Goal: Task Accomplishment & Management: Manage account settings

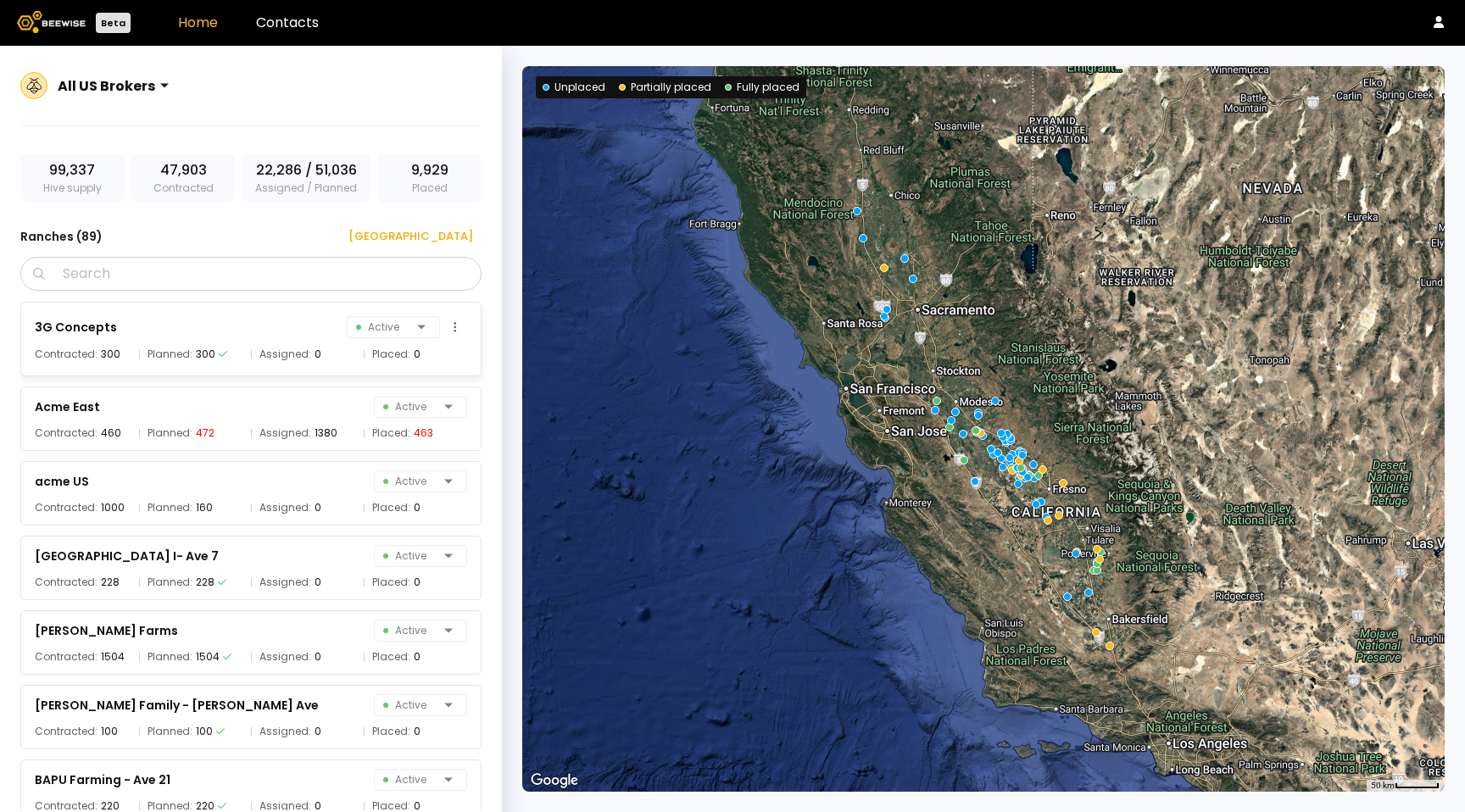
click at [278, 318] on div "3G Concepts Active" at bounding box center [250, 327] width 433 height 24
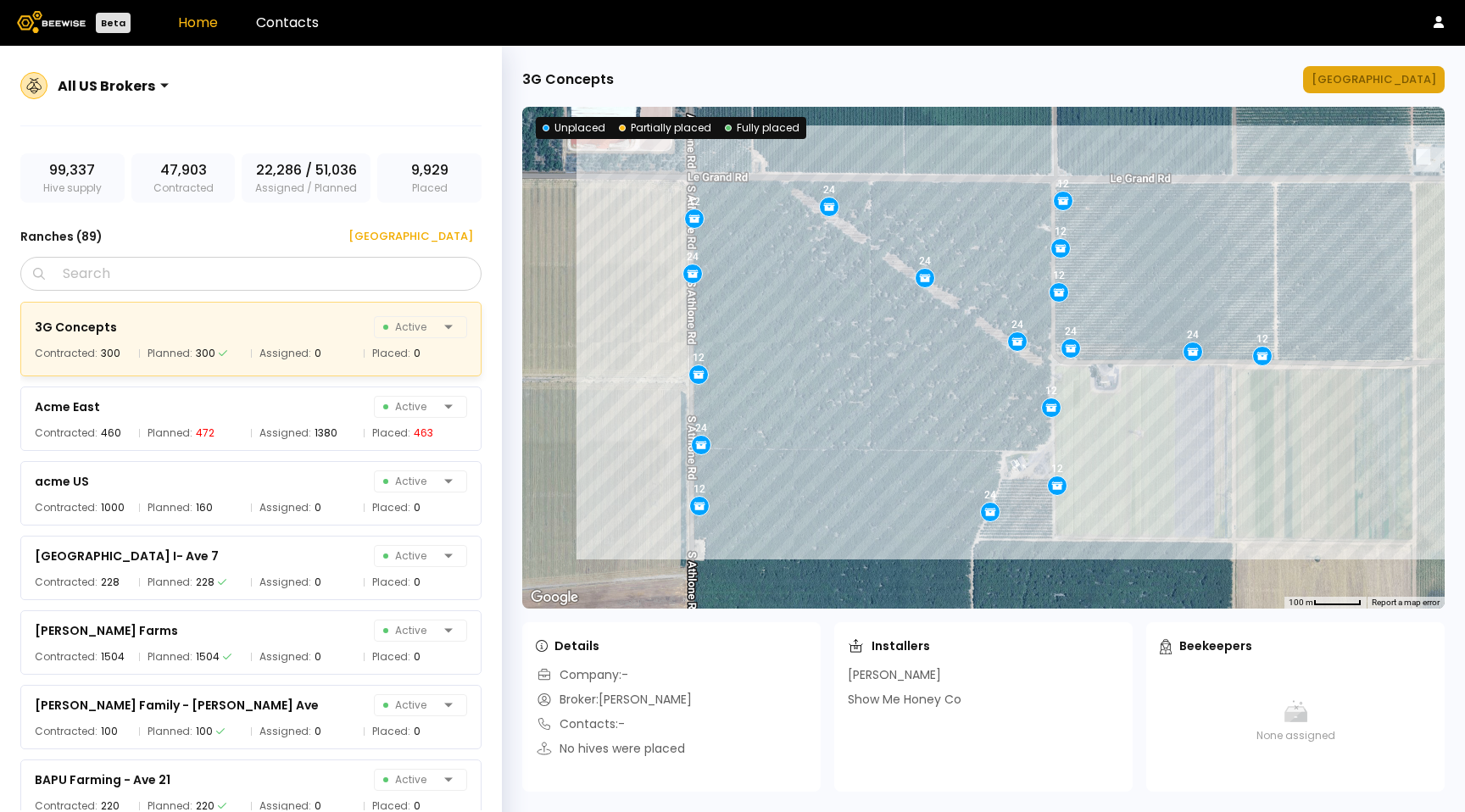
click at [1352, 80] on div "[GEOGRAPHIC_DATA]" at bounding box center [1374, 80] width 125 height 17
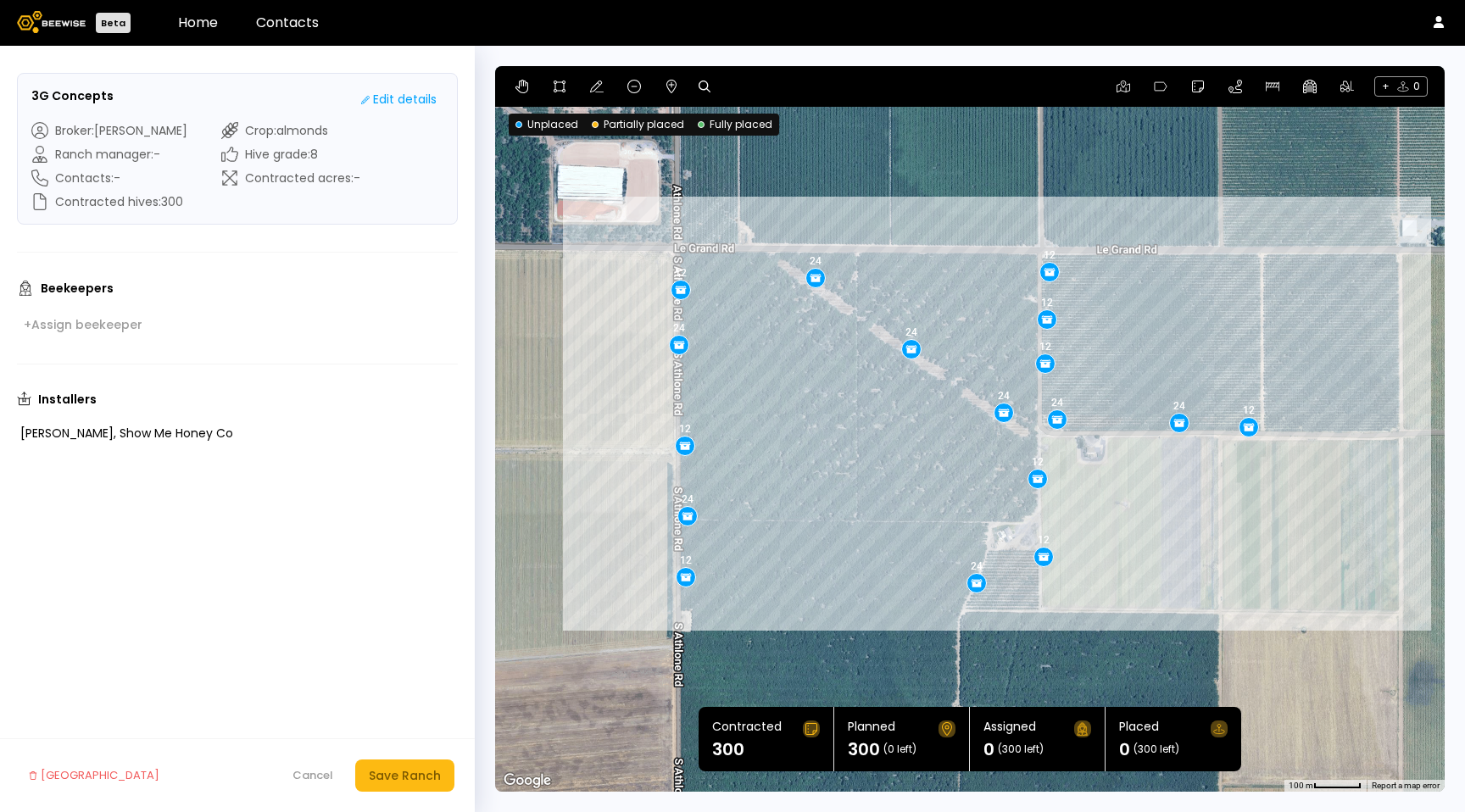
click at [663, 96] on div "+ 0" at bounding box center [969, 87] width 950 height 41
drag, startPoint x: 670, startPoint y: 92, endPoint x: 680, endPoint y: 98, distance: 11.7
click at [670, 92] on icon at bounding box center [672, 87] width 10 height 14
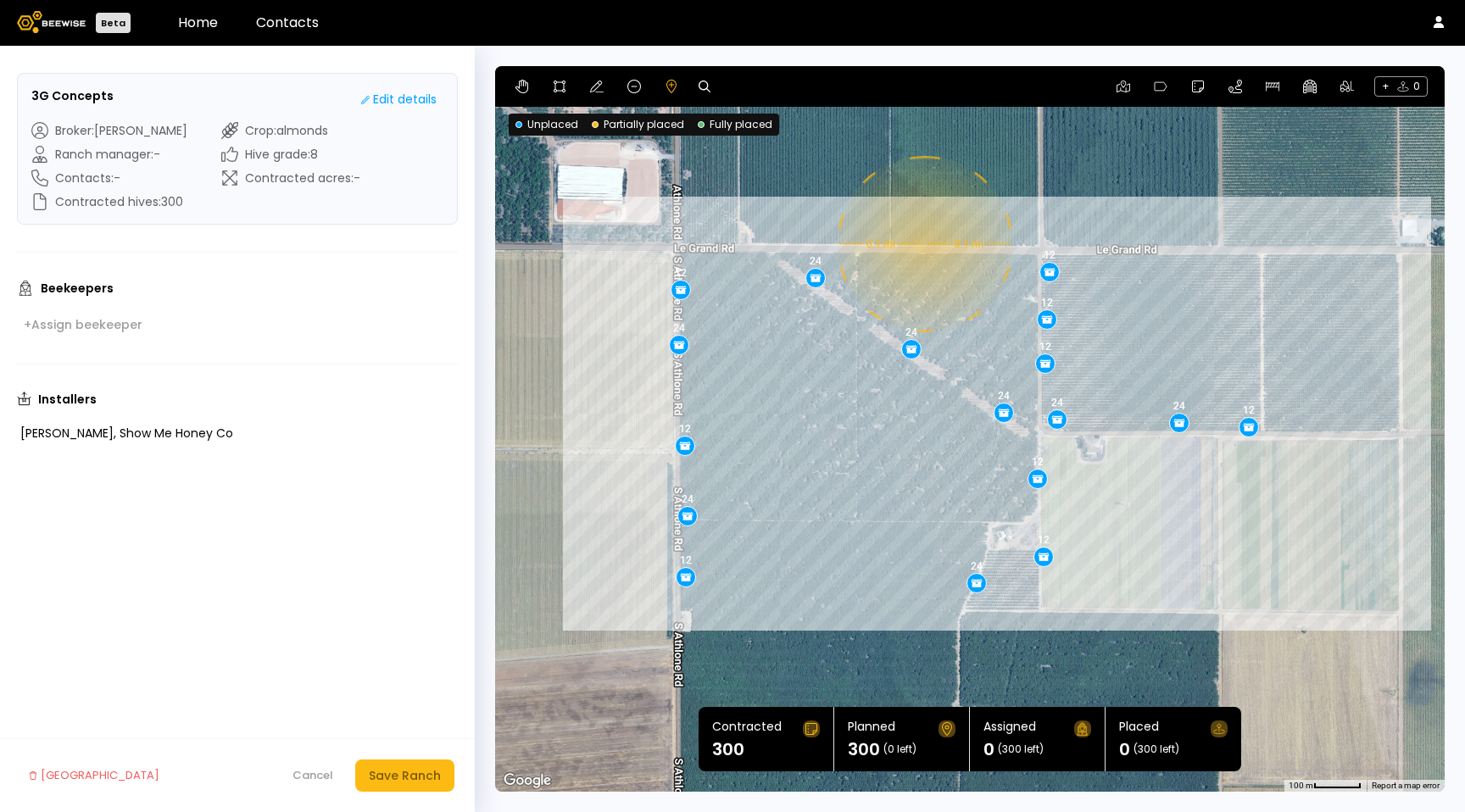
click at [923, 245] on div "12 24 12 24 12 12 24 24 24 12 24 12 12 24 12 12 24 0.1 mi 0.1 mi" at bounding box center [969, 429] width 950 height 725
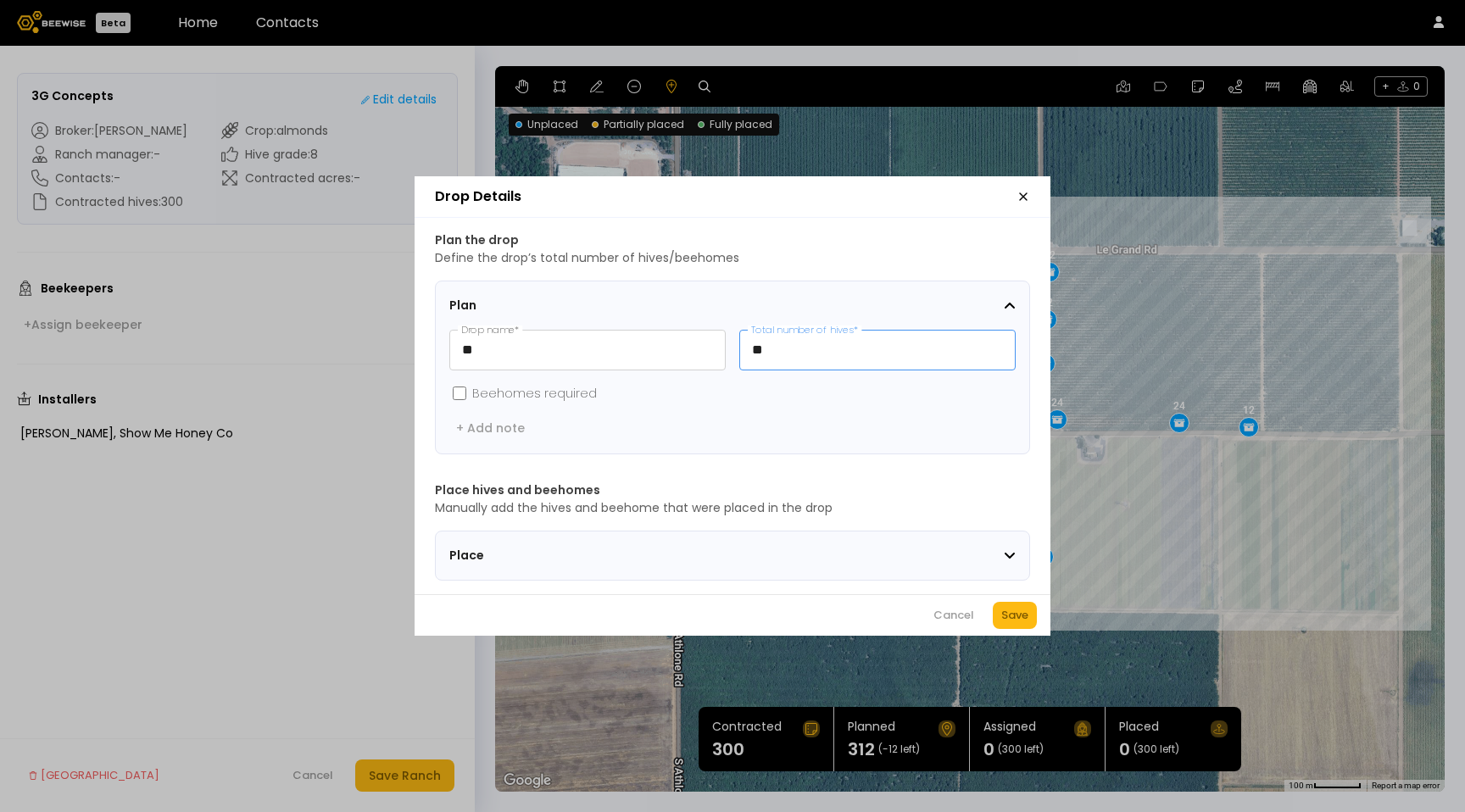
click at [795, 358] on input "**" at bounding box center [877, 351] width 274 height 39
type input "*"
click at [828, 395] on fieldset "Beehomes required" at bounding box center [732, 393] width 566 height 19
click at [1004, 607] on div "Cancel Save" at bounding box center [733, 615] width 636 height 42
click at [1004, 610] on button "Save" at bounding box center [1015, 615] width 44 height 27
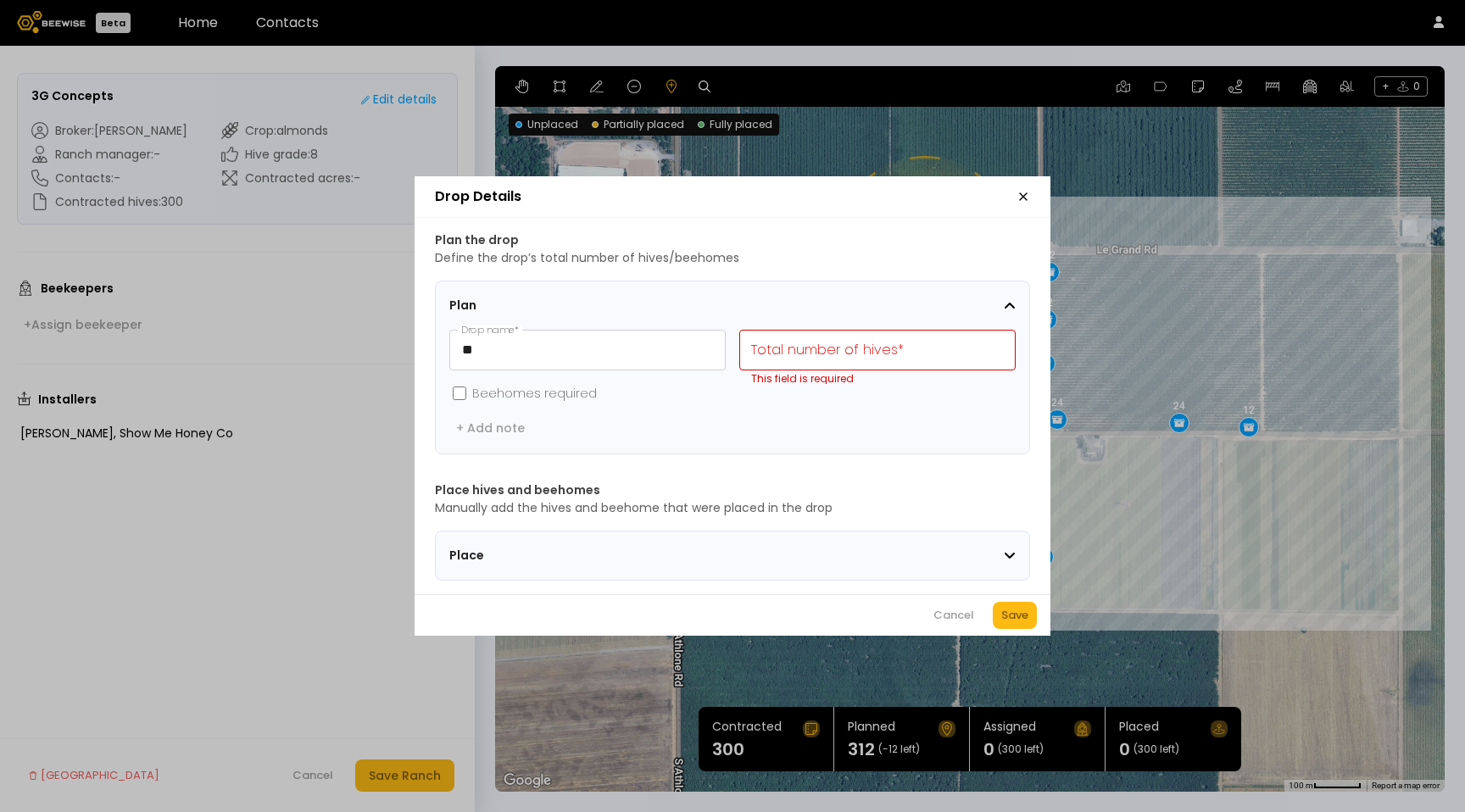
click at [953, 623] on div "Cancel" at bounding box center [954, 616] width 41 height 17
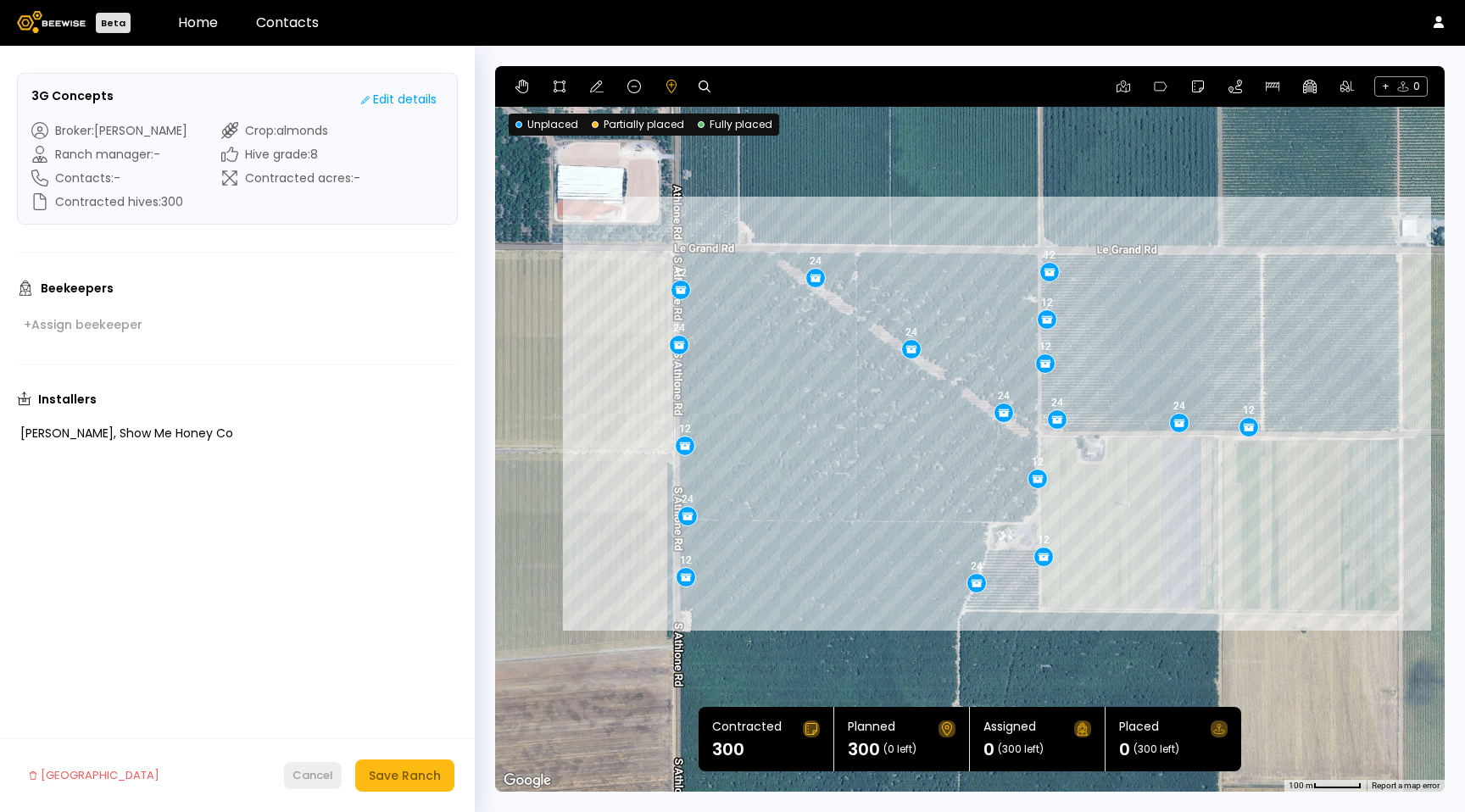
click at [305, 762] on div "Cancel Save Ranch" at bounding box center [368, 776] width 170 height 33
click at [304, 776] on div "Cancel" at bounding box center [313, 776] width 41 height 17
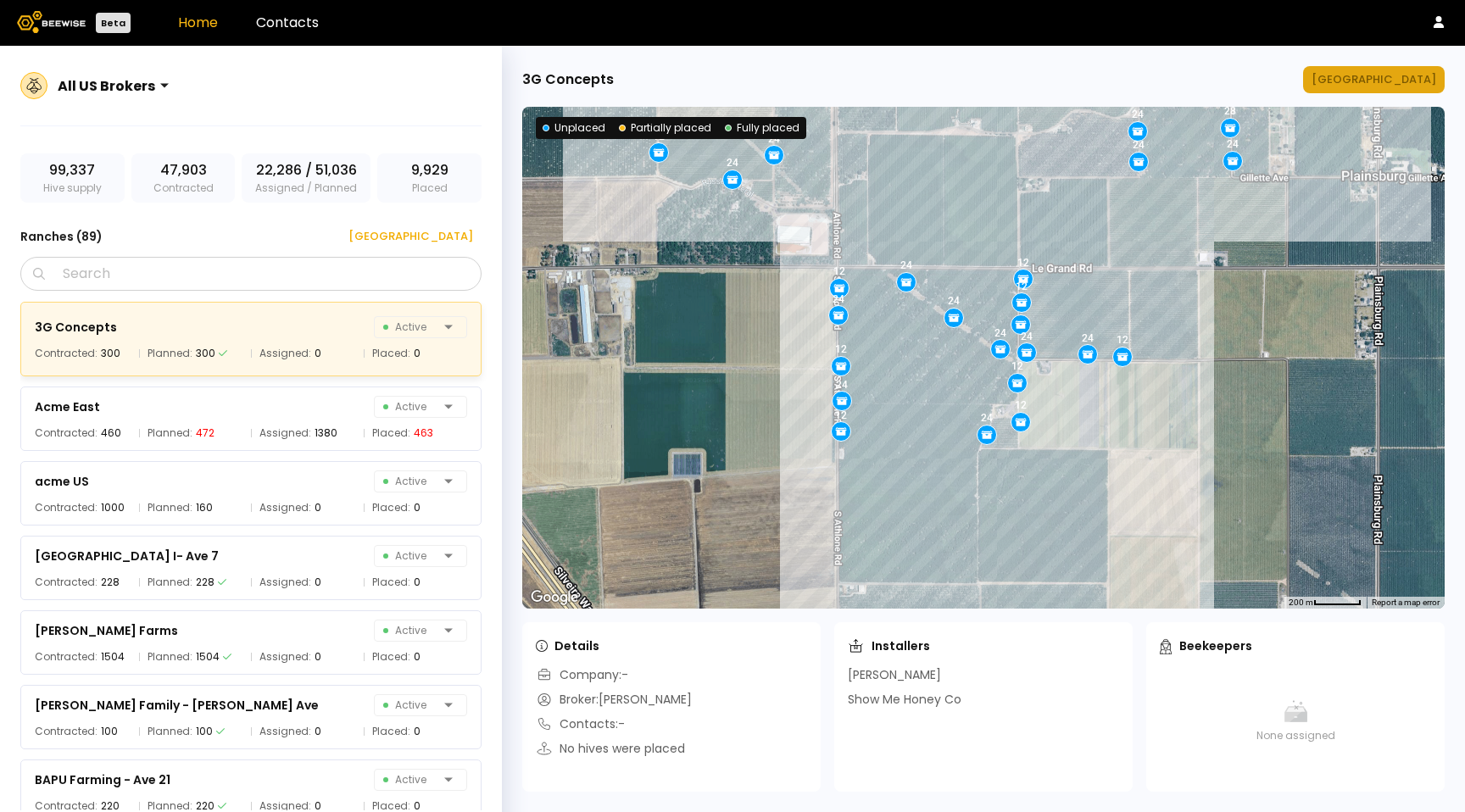
click at [1369, 76] on div "[GEOGRAPHIC_DATA]" at bounding box center [1374, 80] width 125 height 17
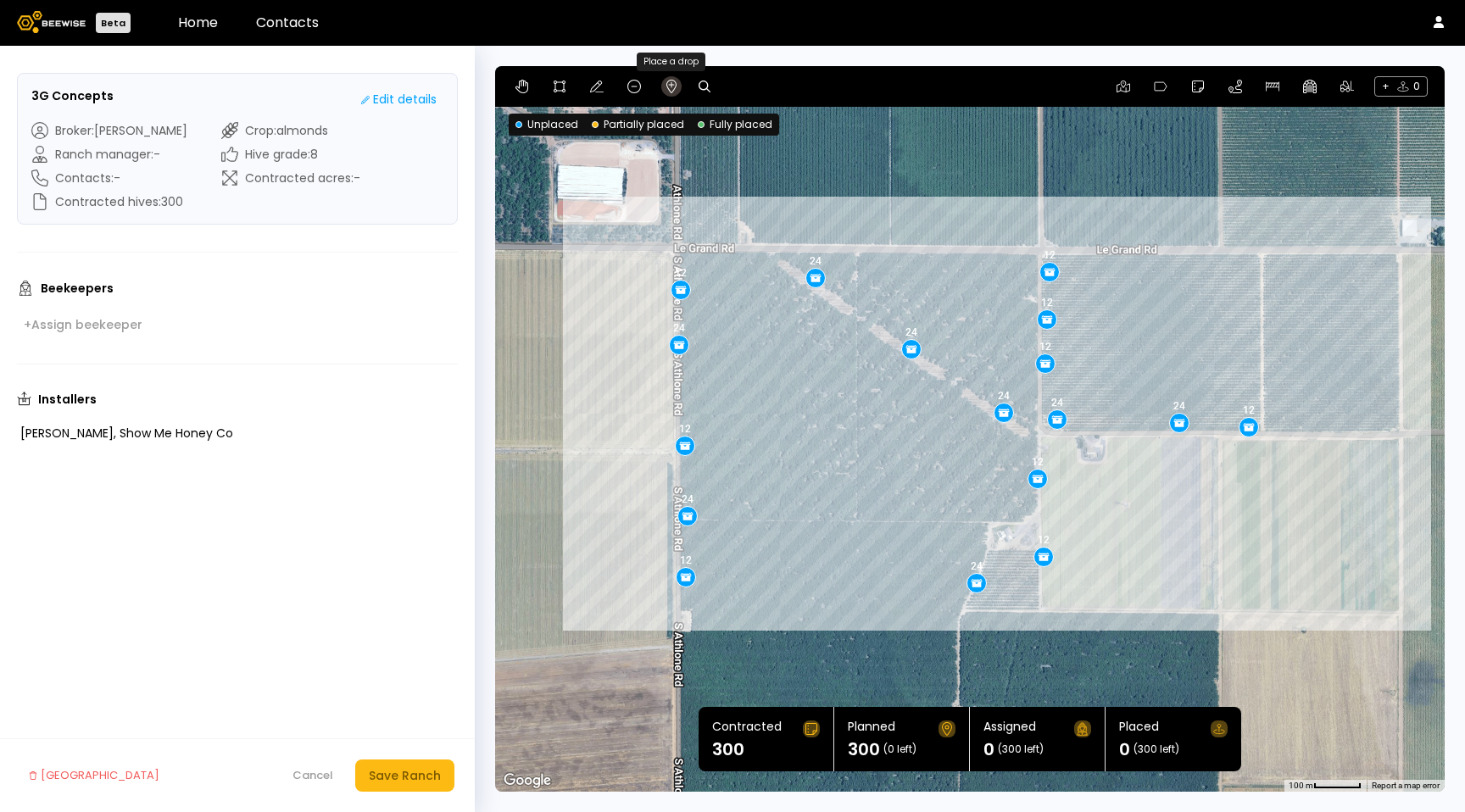
click at [667, 83] on icon at bounding box center [672, 87] width 10 height 14
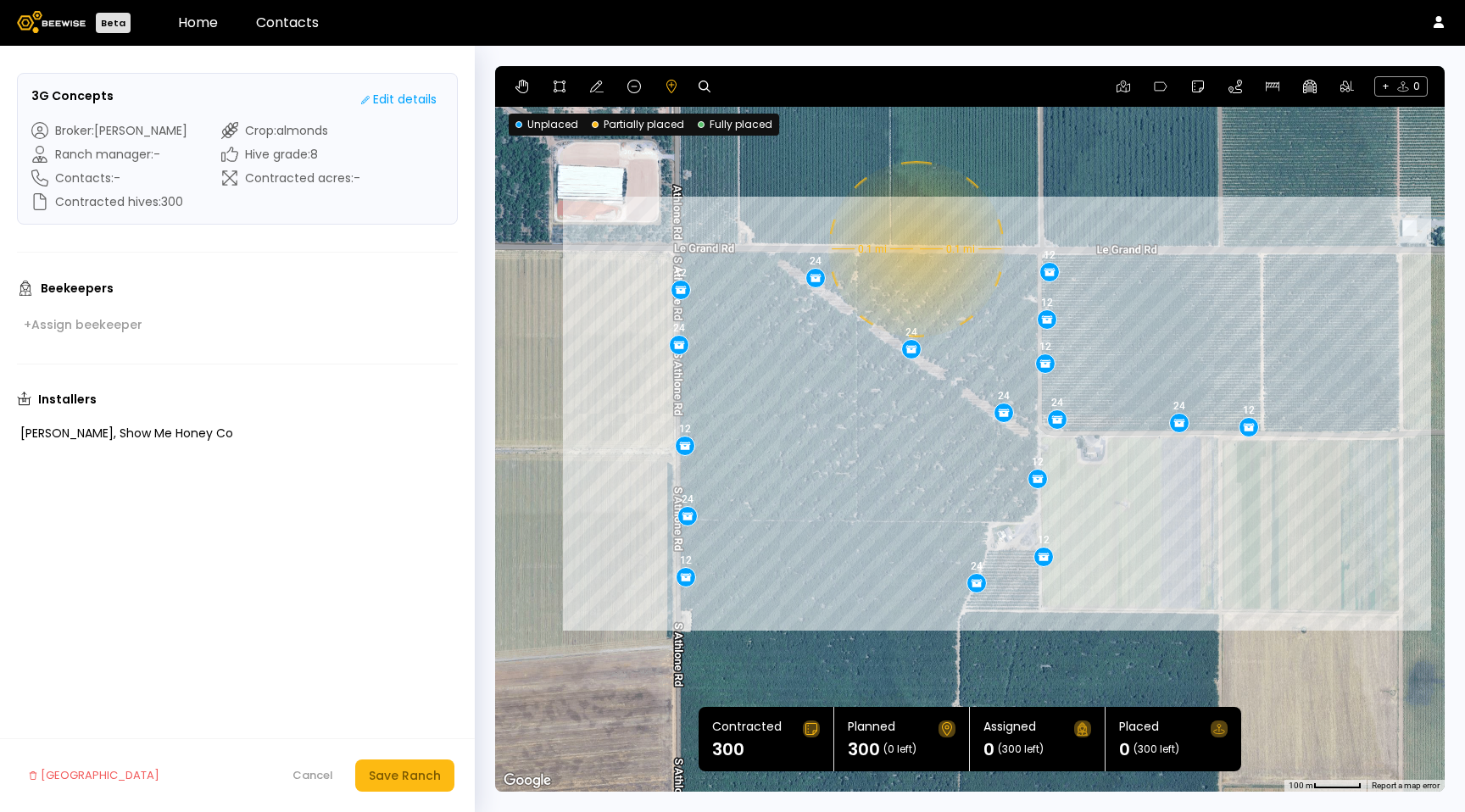
click at [914, 250] on div "12 24 12 24 12 12 24 24 24 12 24 12 12 24 12 12 24 0.1 mi 0.1 mi" at bounding box center [969, 429] width 950 height 725
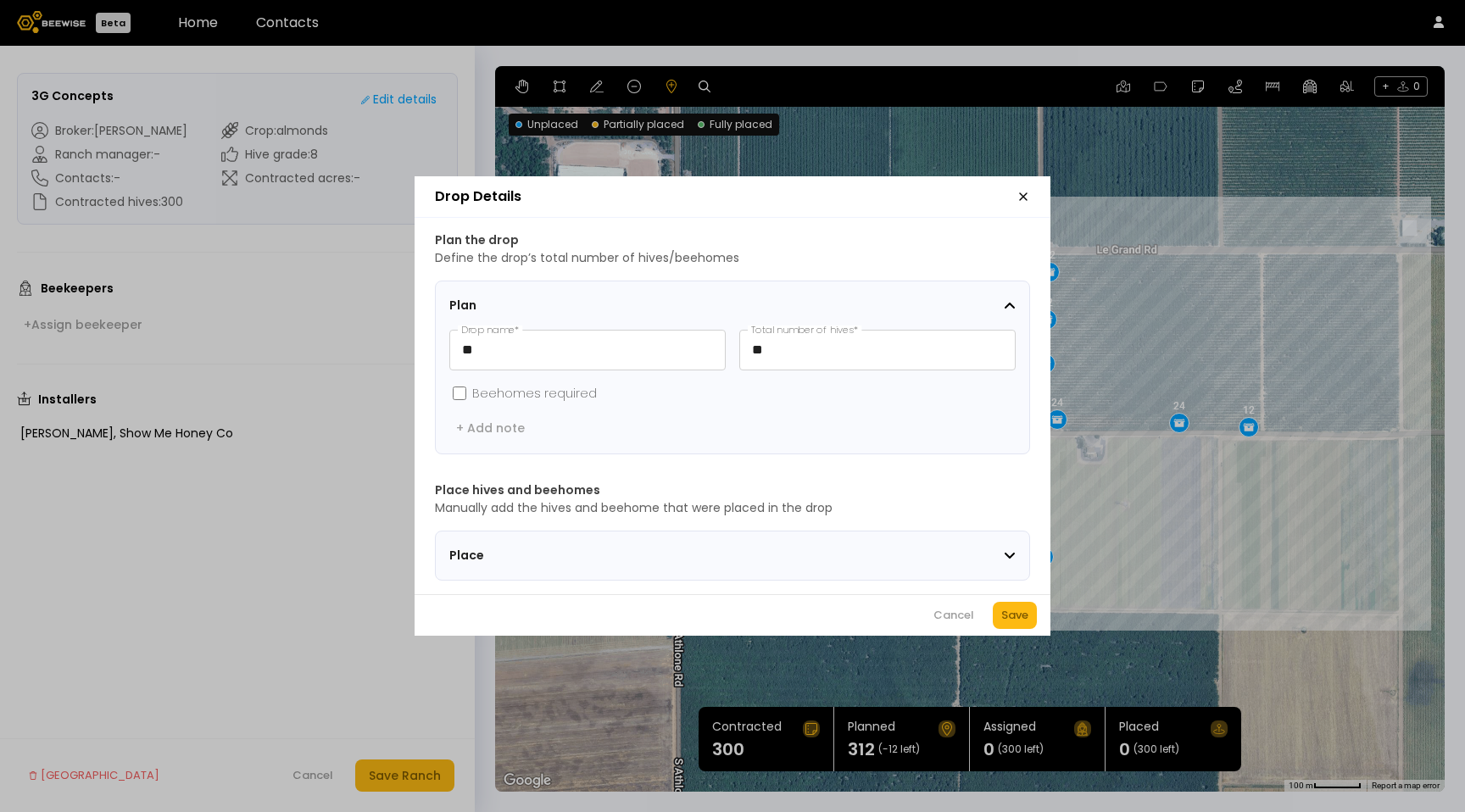
click at [553, 385] on label "Beehomes required" at bounding box center [535, 393] width 125 height 18
click at [451, 385] on span at bounding box center [459, 393] width 20 height 19
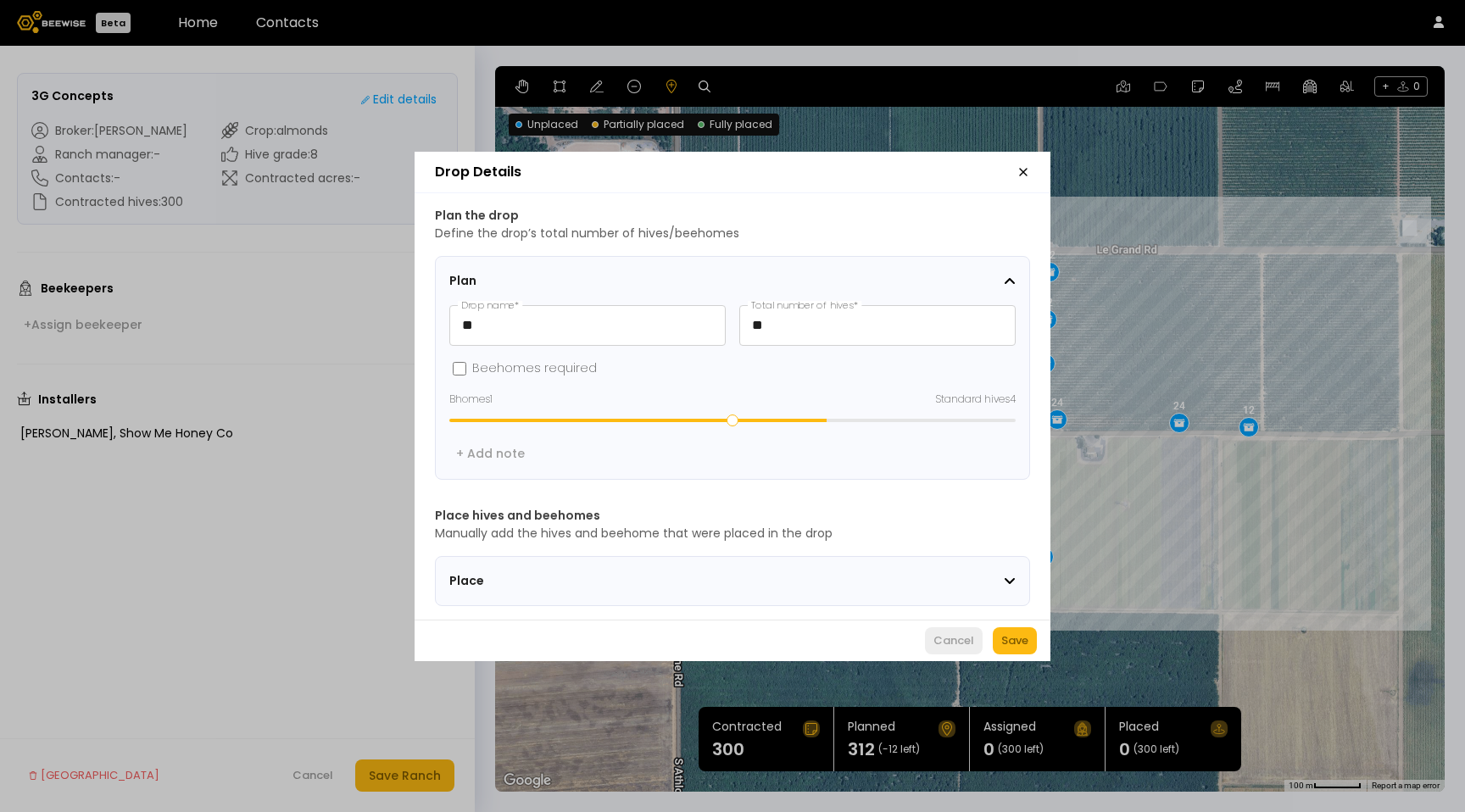
click at [963, 646] on div "Cancel" at bounding box center [954, 641] width 41 height 17
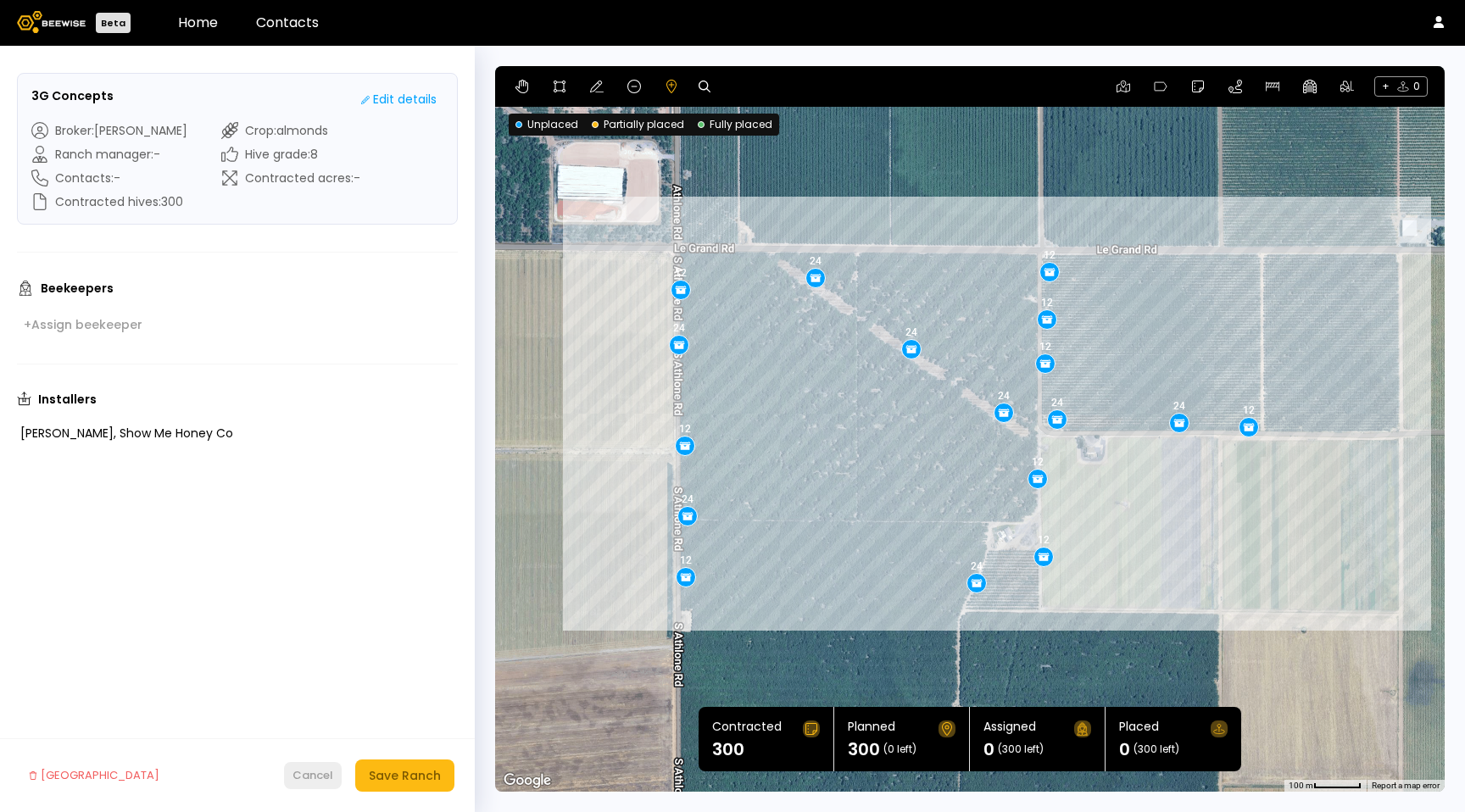
click at [313, 775] on div "Cancel" at bounding box center [313, 776] width 41 height 17
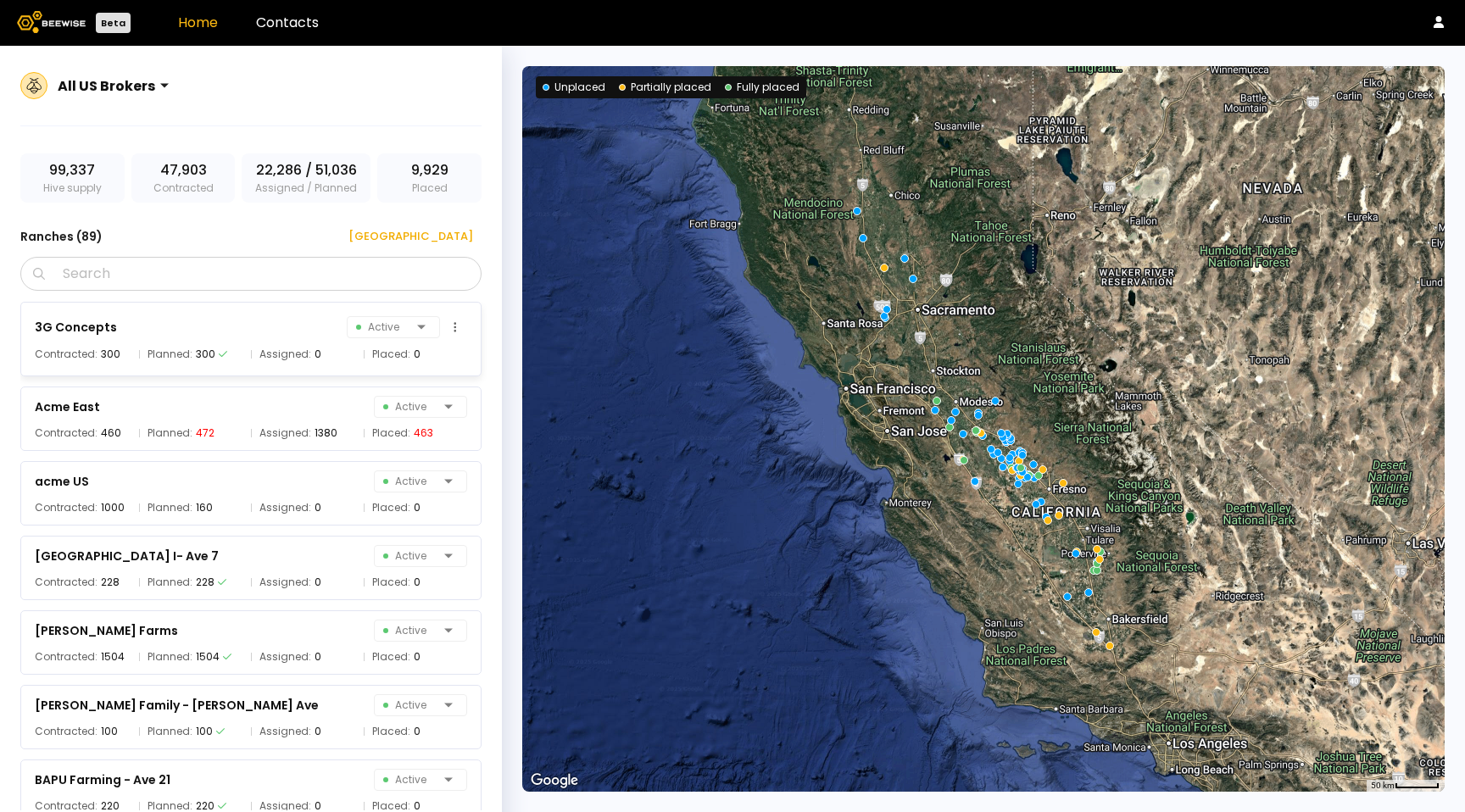
click at [320, 313] on div "3G Concepts Active Contracted: 300 Planned: 300 Assigned: 0 Placed: 0" at bounding box center [251, 339] width 461 height 74
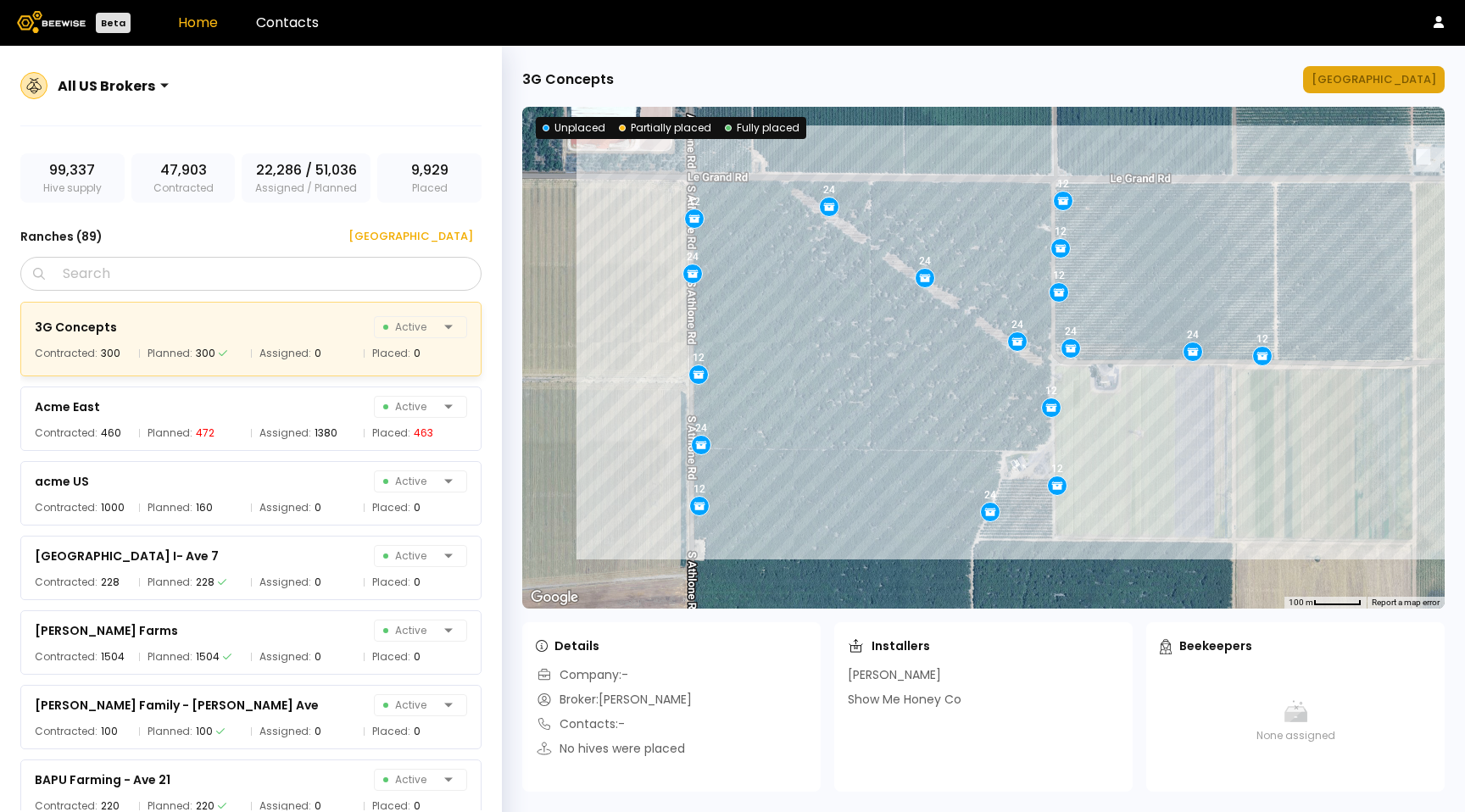
click at [1402, 82] on div "[GEOGRAPHIC_DATA]" at bounding box center [1374, 80] width 125 height 17
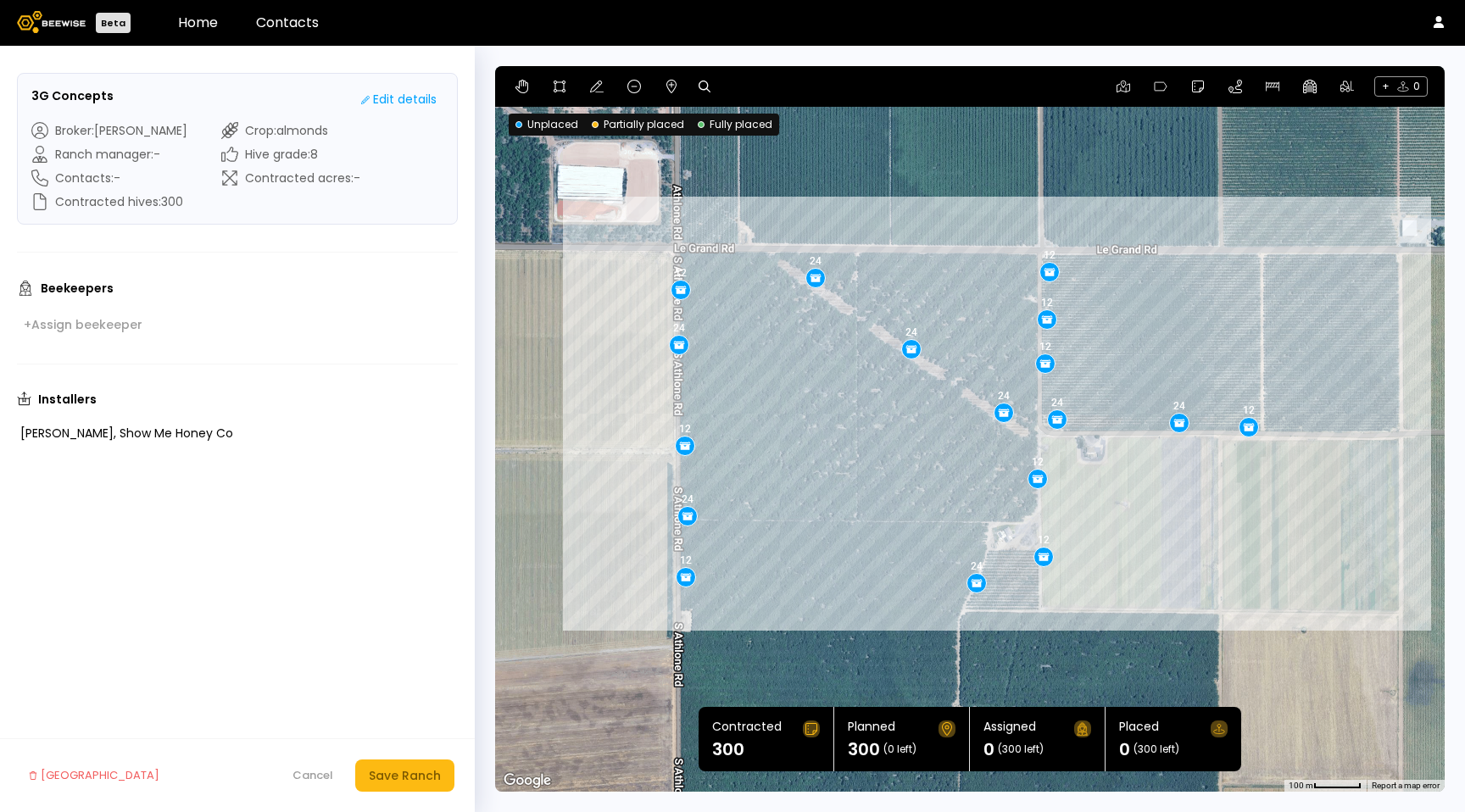
click at [865, 339] on div "12 24 12 24 12 12 24 24 24 12 24 12 12 24 12 12 24" at bounding box center [969, 429] width 950 height 725
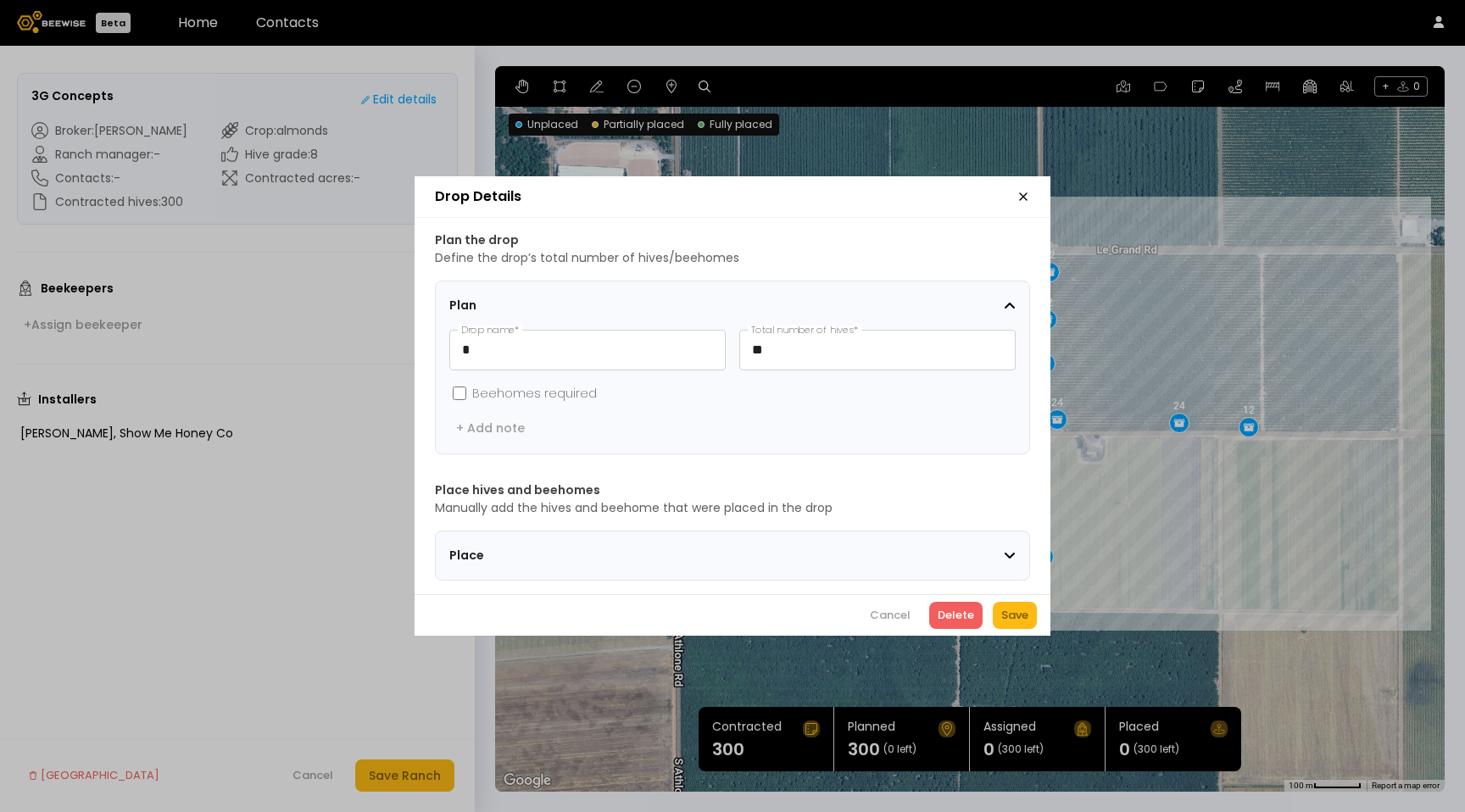
click at [1019, 193] on icon "button" at bounding box center [1023, 196] width 14 height 14
